Goal: Task Accomplishment & Management: Manage account settings

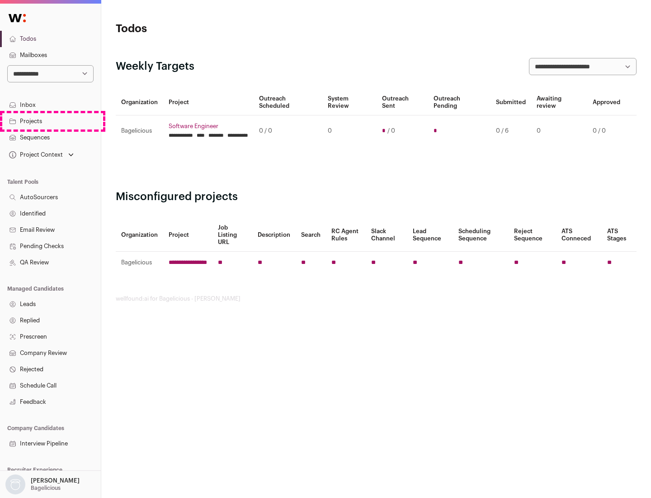
click at [50, 121] on link "Projects" at bounding box center [50, 121] width 101 height 16
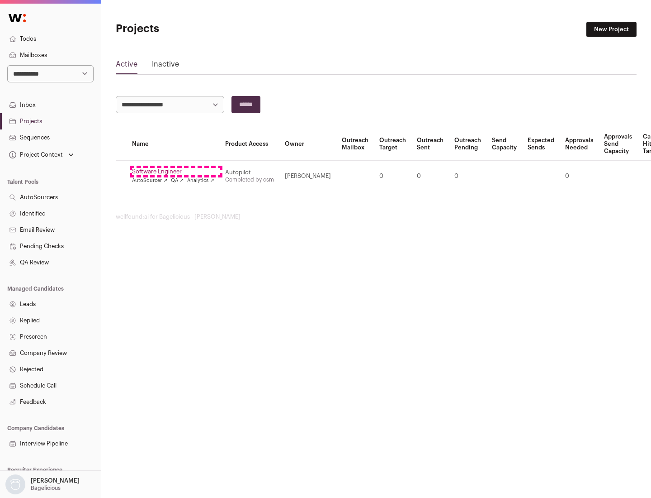
click at [176, 171] on link "Software Engineer" at bounding box center [173, 171] width 82 height 7
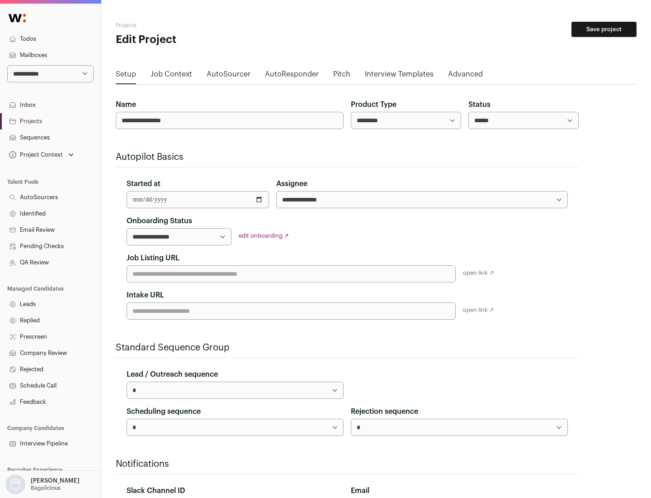
click at [604, 29] on button "Save project" at bounding box center [604, 29] width 65 height 15
